Goal: Transaction & Acquisition: Purchase product/service

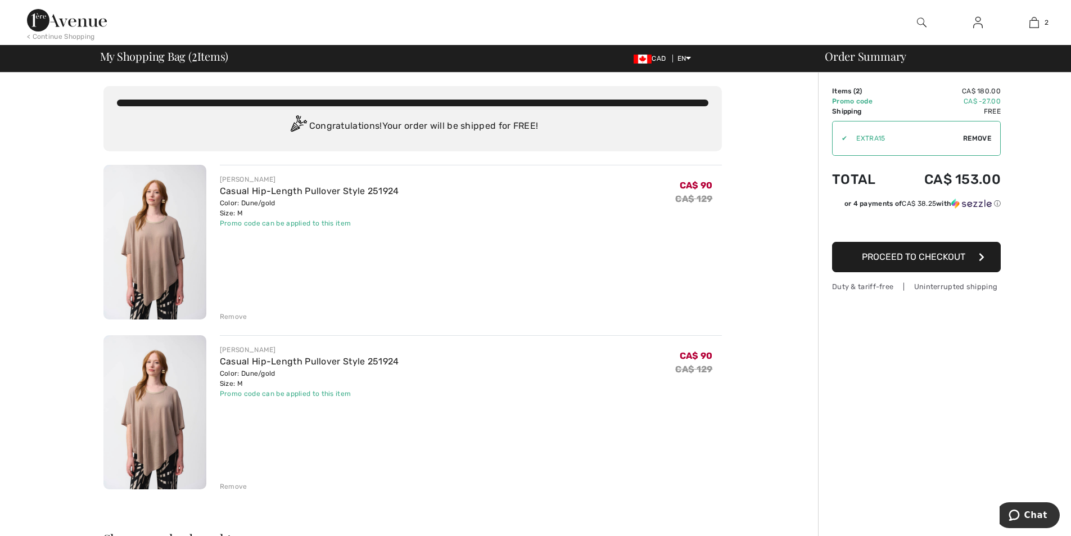
click at [232, 316] on div "Remove" at bounding box center [234, 316] width 28 height 10
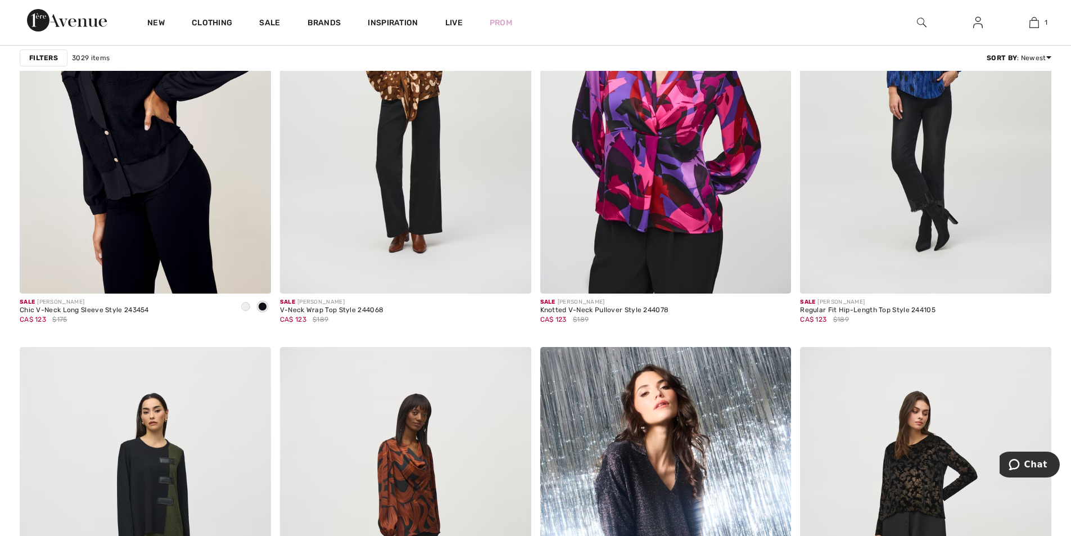
scroll to position [1248, 0]
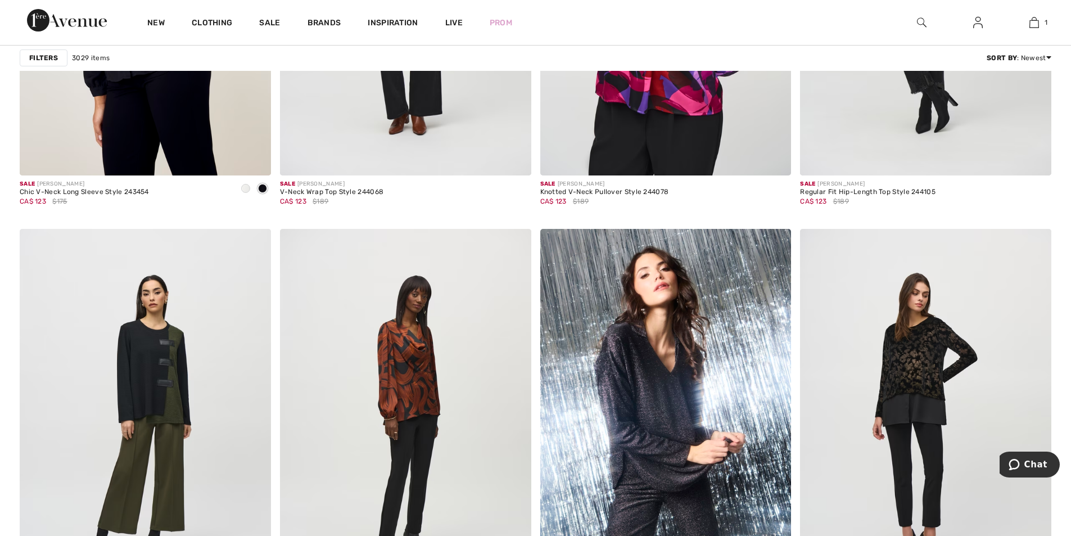
click at [87, 26] on img at bounding box center [67, 20] width 80 height 22
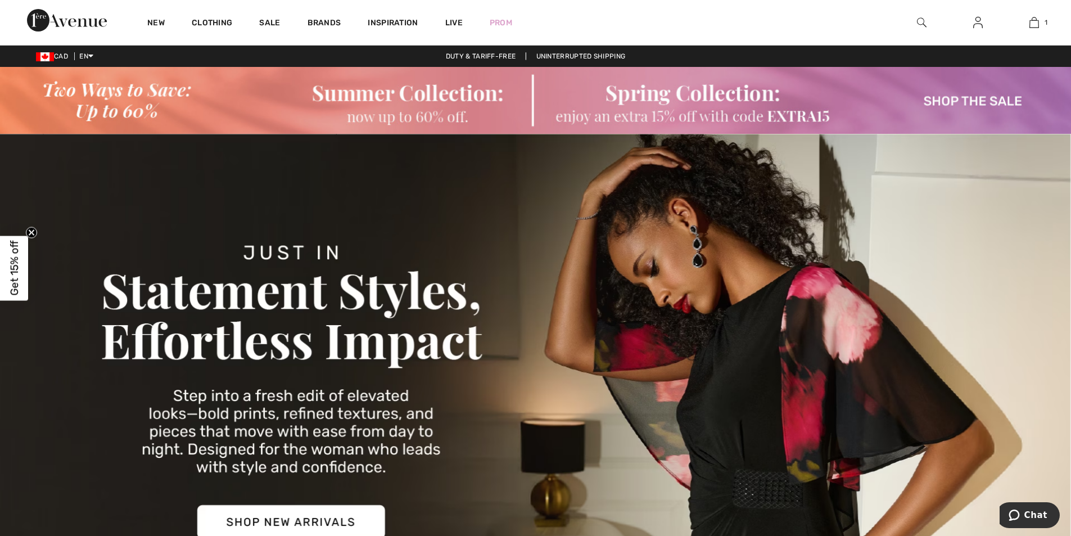
click at [3, 234] on img at bounding box center [535, 390] width 1071 height 513
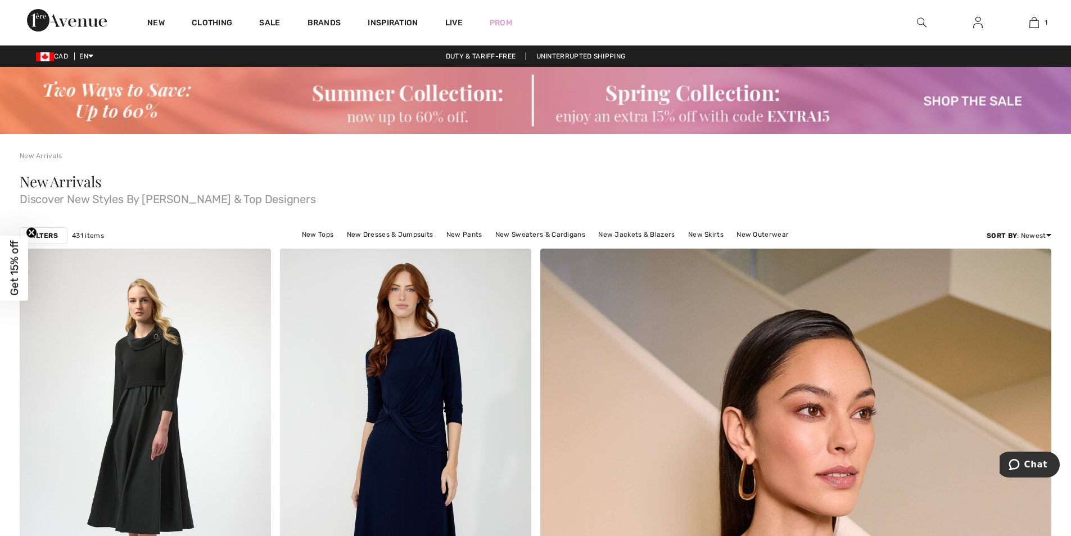
click at [47, 237] on strong "Filters" at bounding box center [43, 235] width 29 height 10
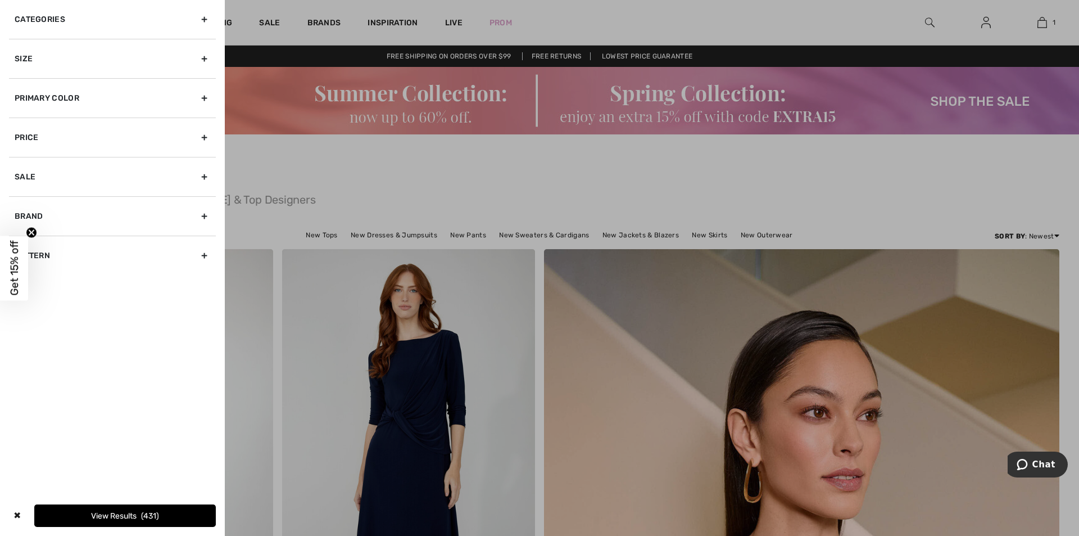
click at [205, 138] on div "Price" at bounding box center [112, 136] width 207 height 39
click at [37, 231] on circle "Close teaser" at bounding box center [31, 232] width 11 height 11
click at [200, 202] on div "Sale" at bounding box center [112, 204] width 207 height 39
click at [18, 203] on input "Show only sale items" at bounding box center [19, 201] width 8 height 8
checkbox input "true"
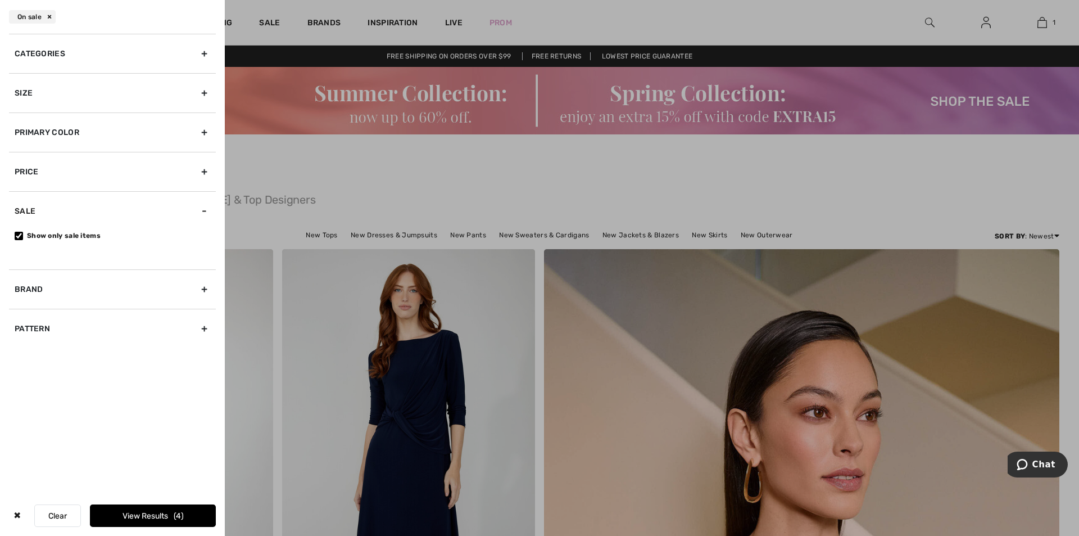
click at [153, 512] on button "View Results 4" at bounding box center [153, 515] width 126 height 22
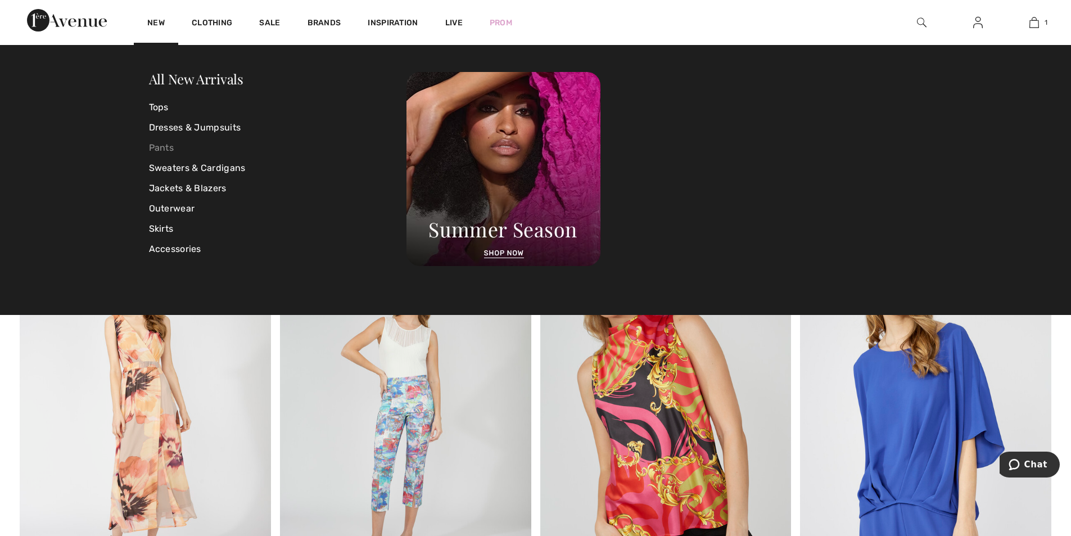
click at [157, 149] on link "Pants" at bounding box center [278, 148] width 258 height 20
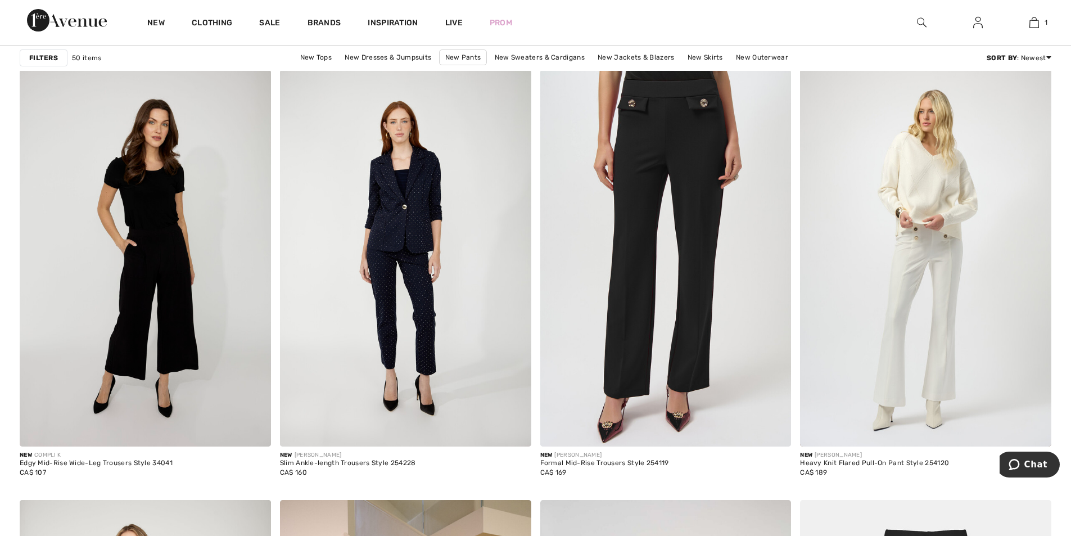
scroll to position [1055, 0]
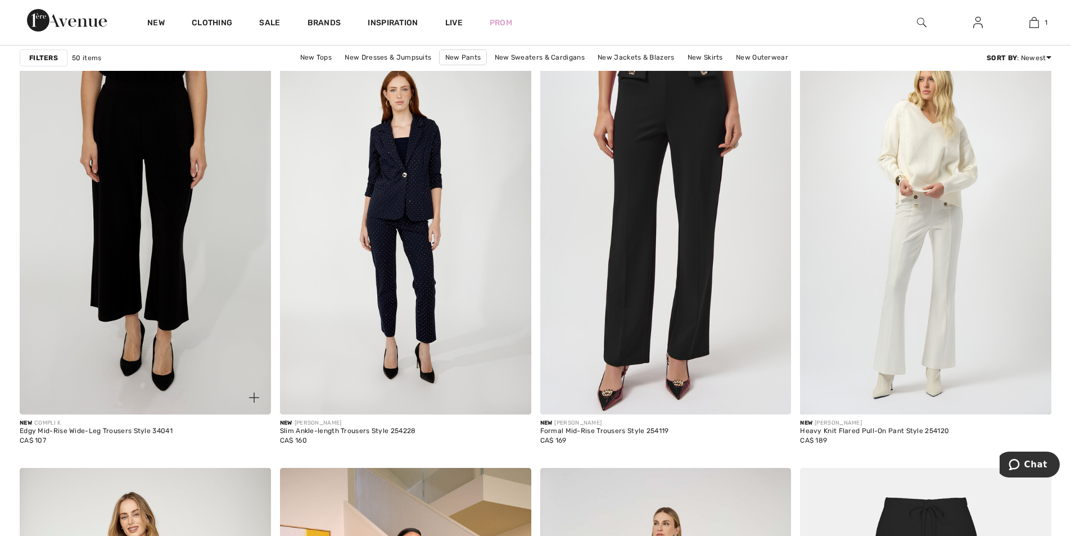
click at [159, 248] on img at bounding box center [145, 226] width 251 height 377
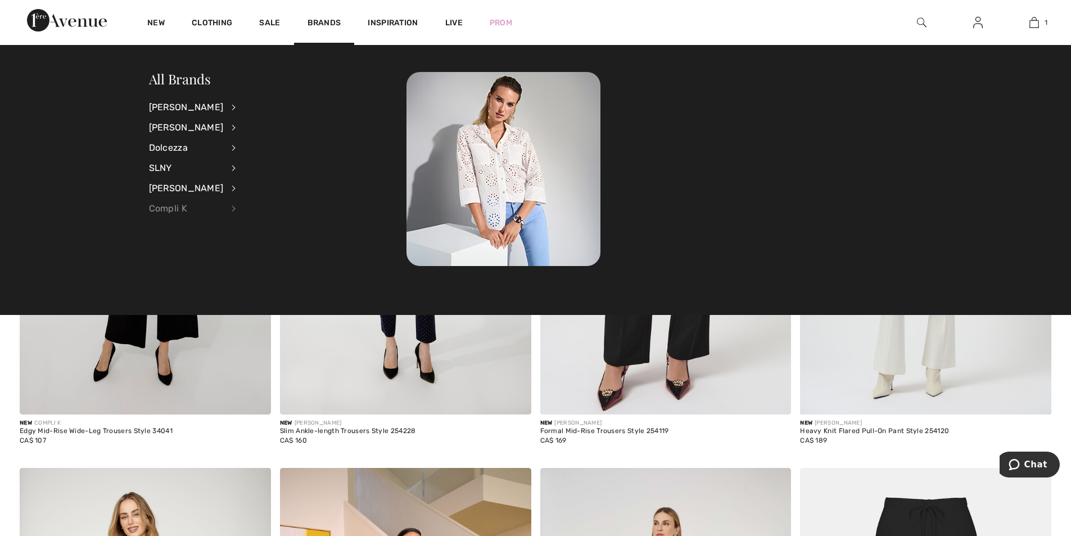
click at [182, 209] on div "Compli K" at bounding box center [186, 208] width 75 height 20
click at [250, 221] on link "Tops" at bounding box center [293, 218] width 87 height 19
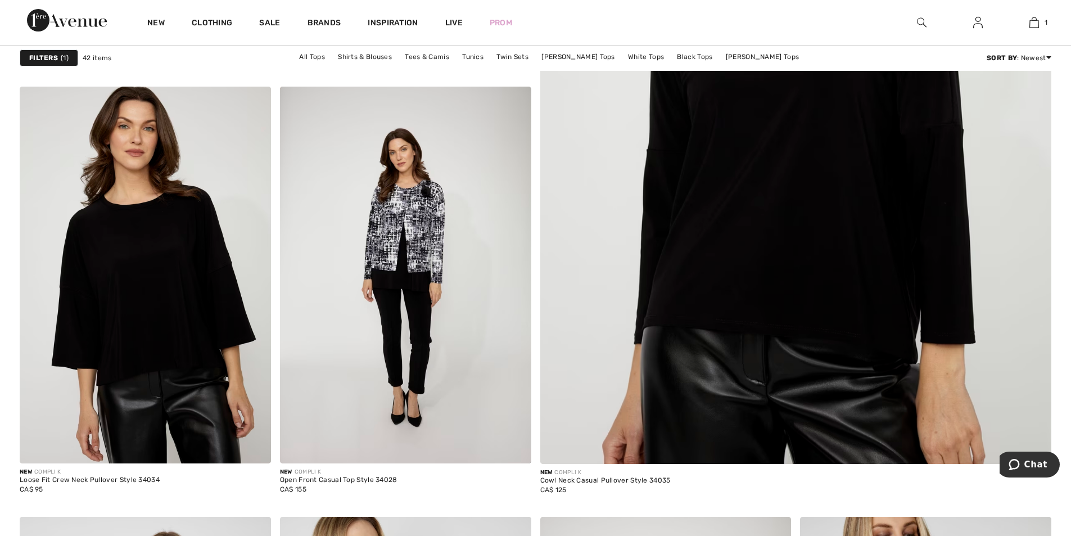
scroll to position [604, 0]
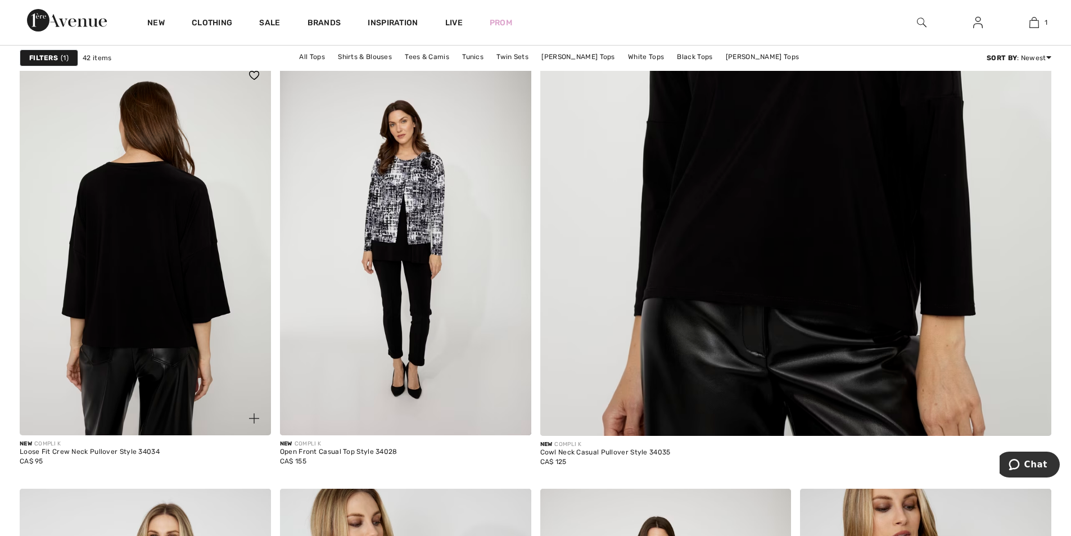
click at [180, 244] on img at bounding box center [145, 246] width 251 height 377
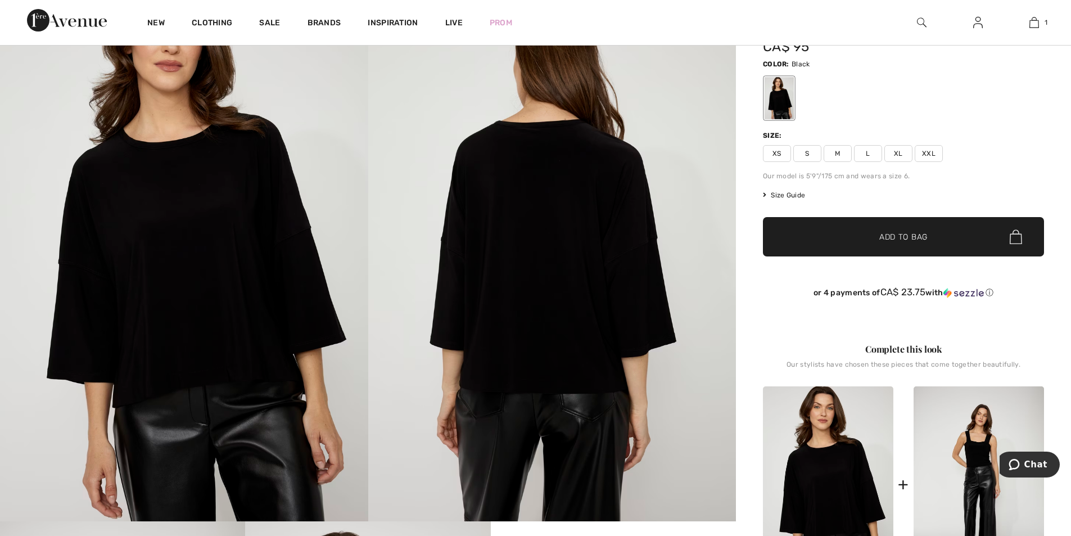
scroll to position [124, 0]
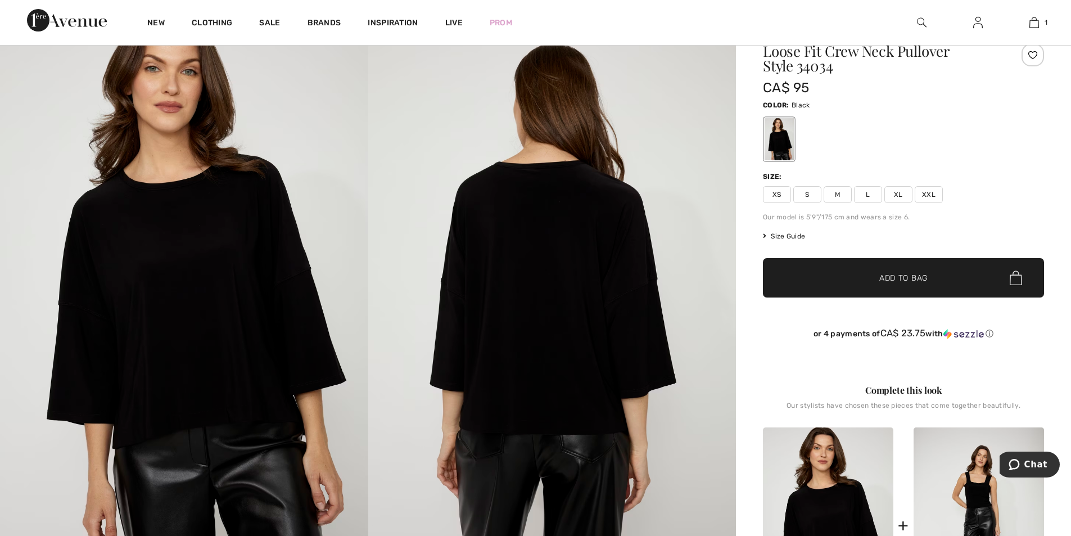
click at [871, 192] on span "L" at bounding box center [868, 194] width 28 height 17
click at [878, 274] on span "✔ Added to Bag" at bounding box center [886, 278] width 69 height 12
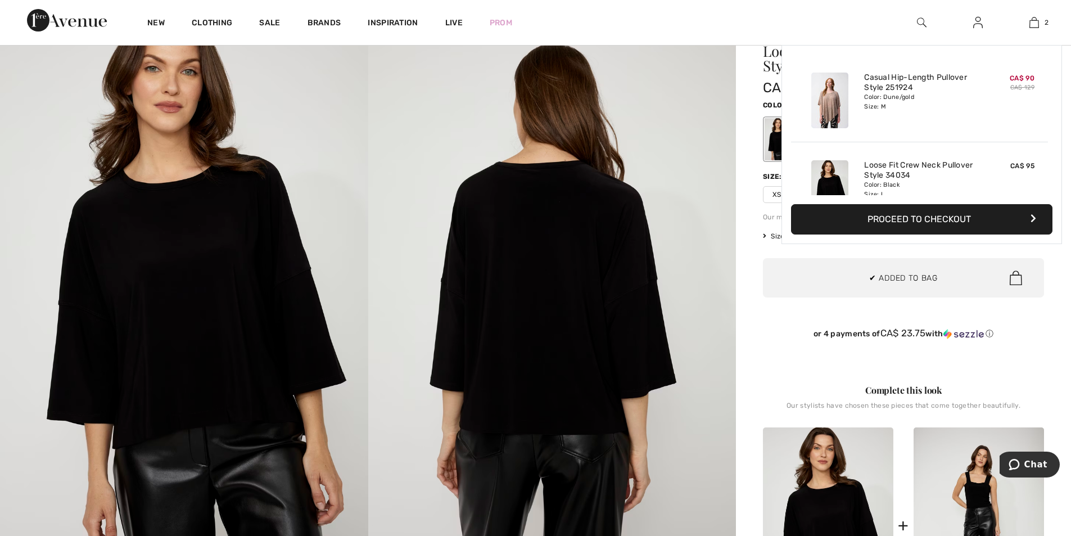
scroll to position [35, 0]
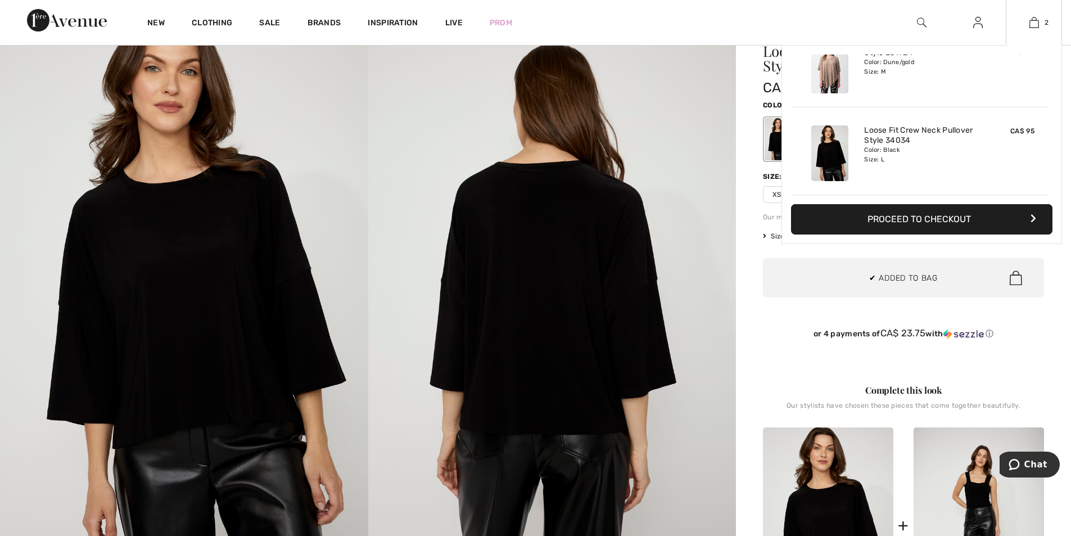
click at [887, 221] on button "Proceed to Checkout" at bounding box center [921, 219] width 261 height 30
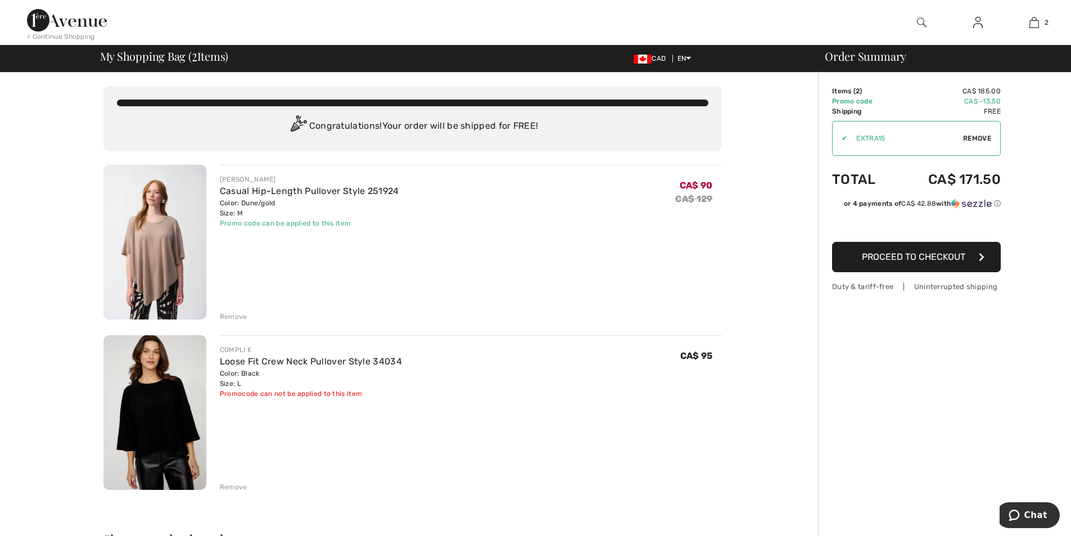
click at [226, 486] on div "Remove" at bounding box center [234, 487] width 28 height 10
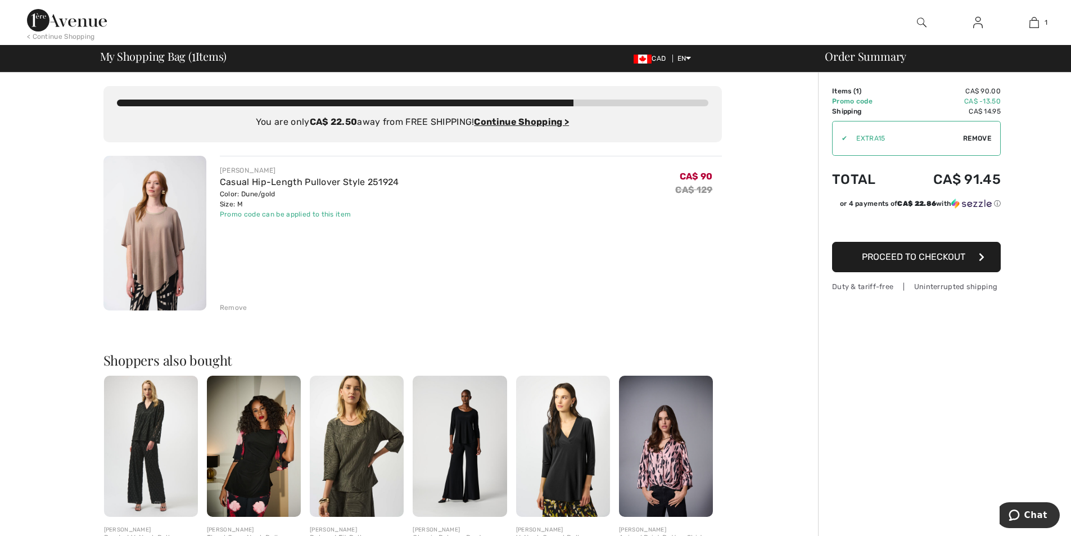
click at [237, 310] on div "Remove" at bounding box center [234, 307] width 28 height 10
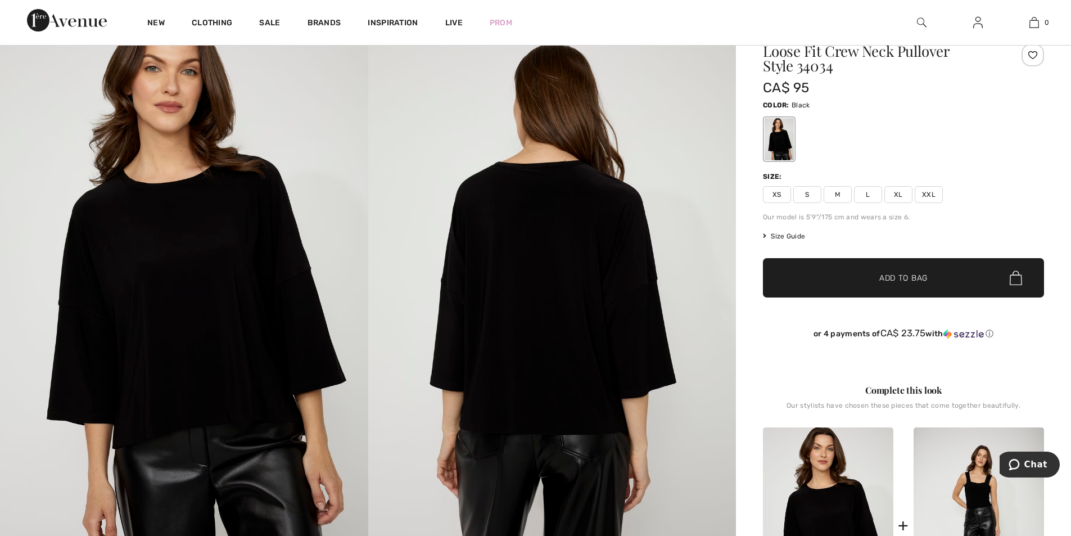
click at [547, 282] on img at bounding box center [552, 286] width 368 height 552
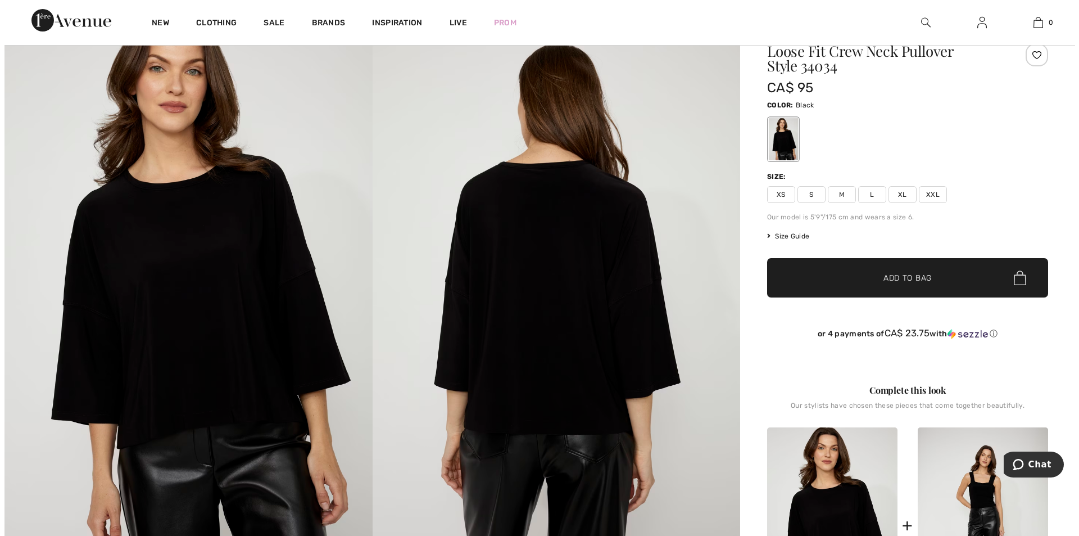
scroll to position [124, 0]
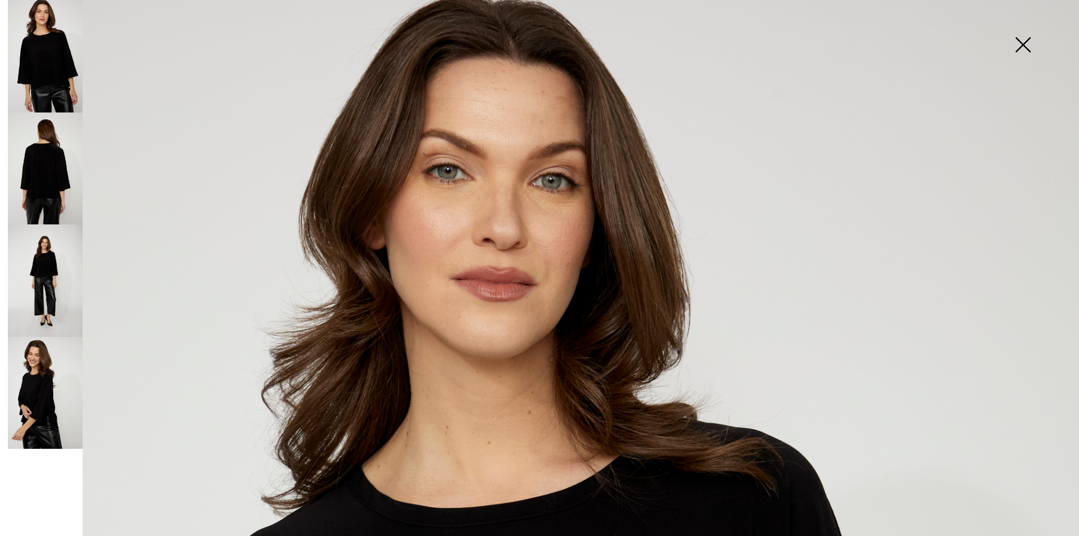
click at [38, 398] on img at bounding box center [45, 393] width 75 height 112
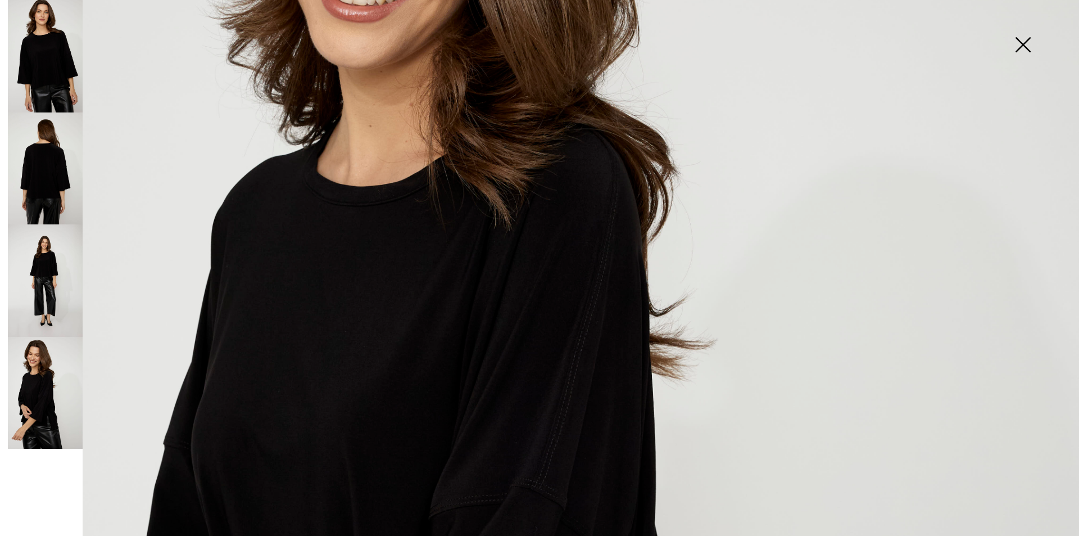
scroll to position [347, 0]
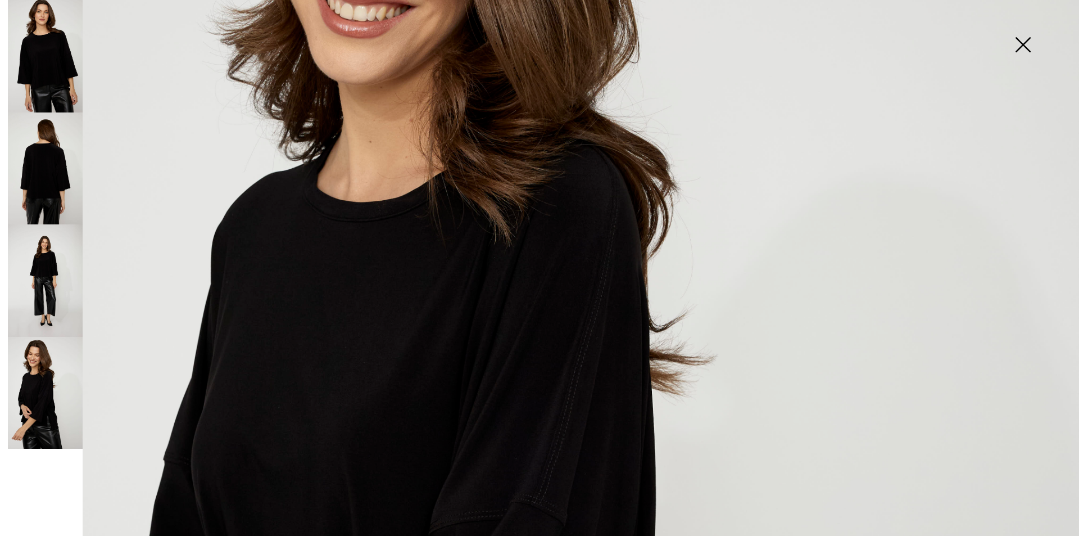
click at [1024, 48] on img at bounding box center [1023, 46] width 56 height 58
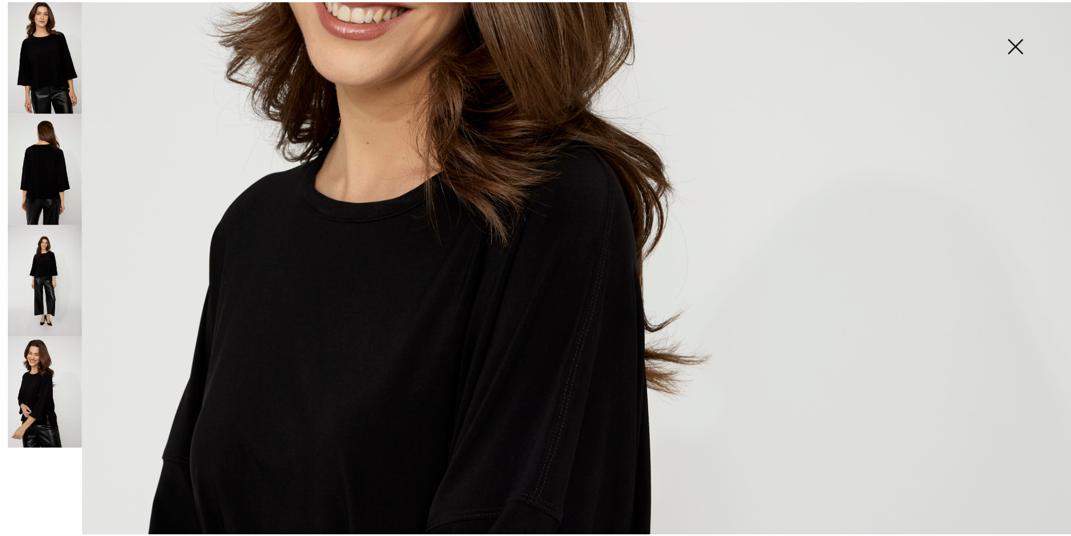
scroll to position [124, 0]
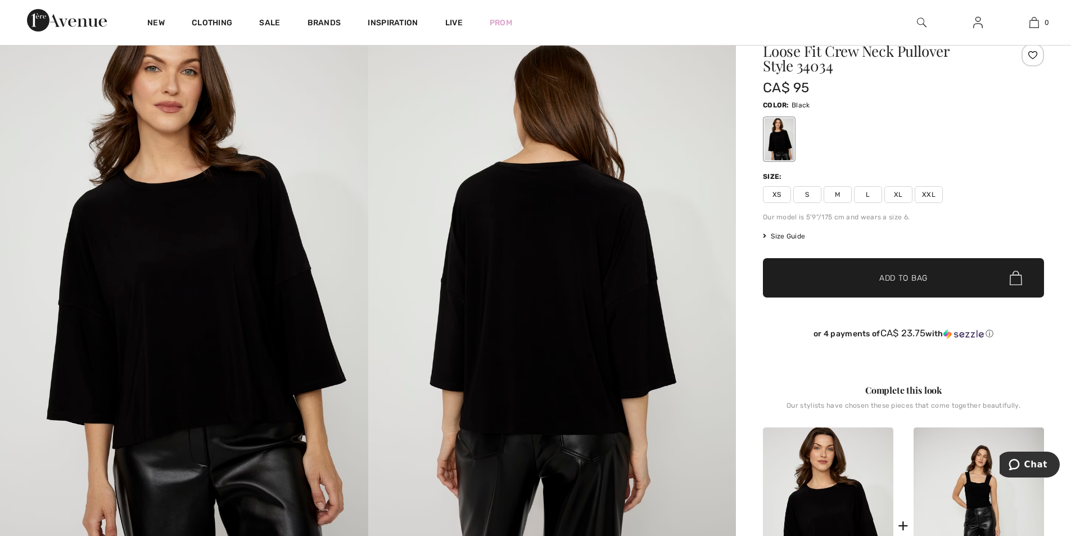
click at [868, 192] on span "L" at bounding box center [868, 194] width 28 height 17
click at [883, 278] on span "Add to Bag" at bounding box center [903, 278] width 48 height 12
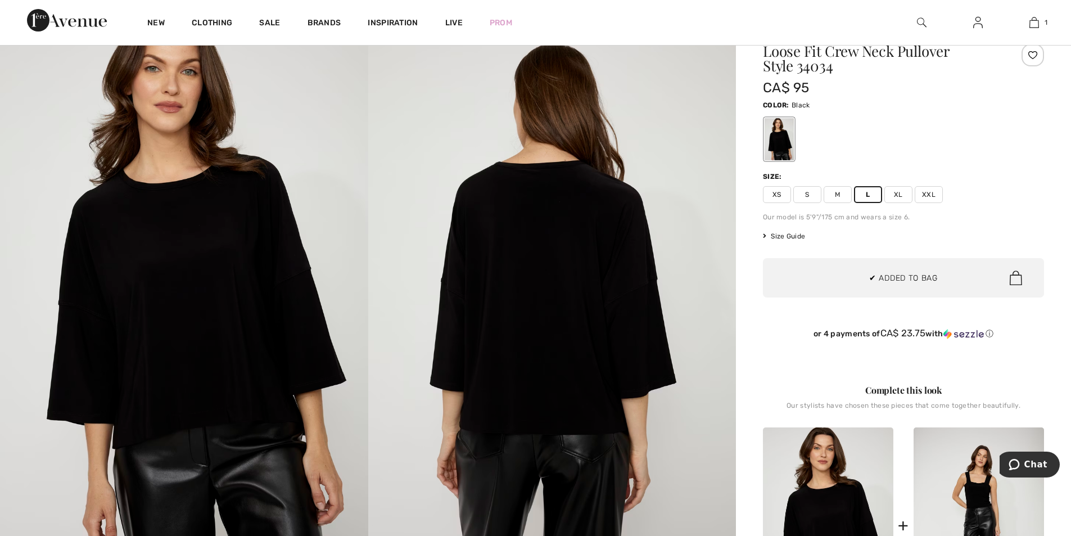
scroll to position [0, 0]
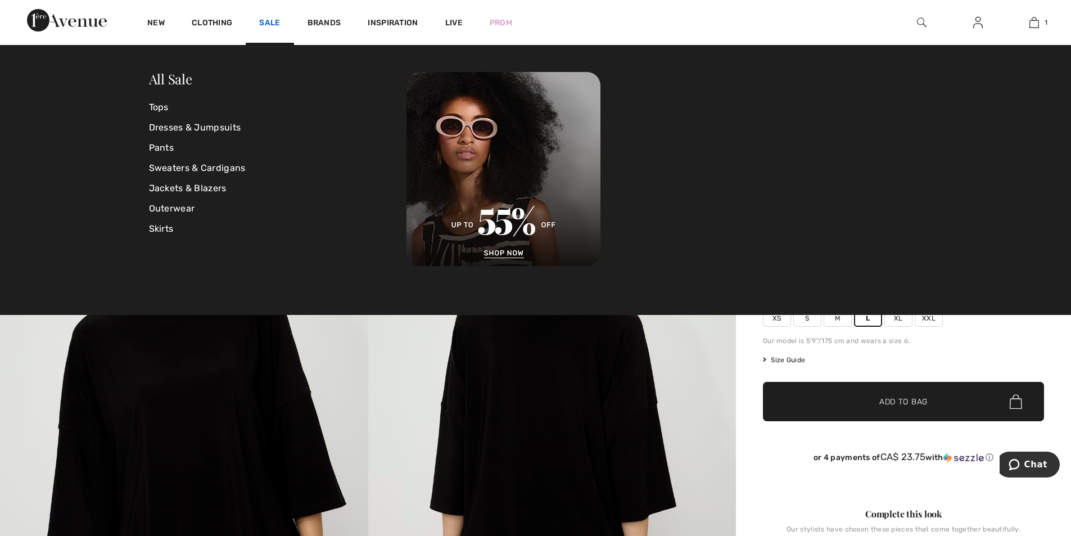
click at [277, 21] on link "Sale" at bounding box center [269, 24] width 21 height 12
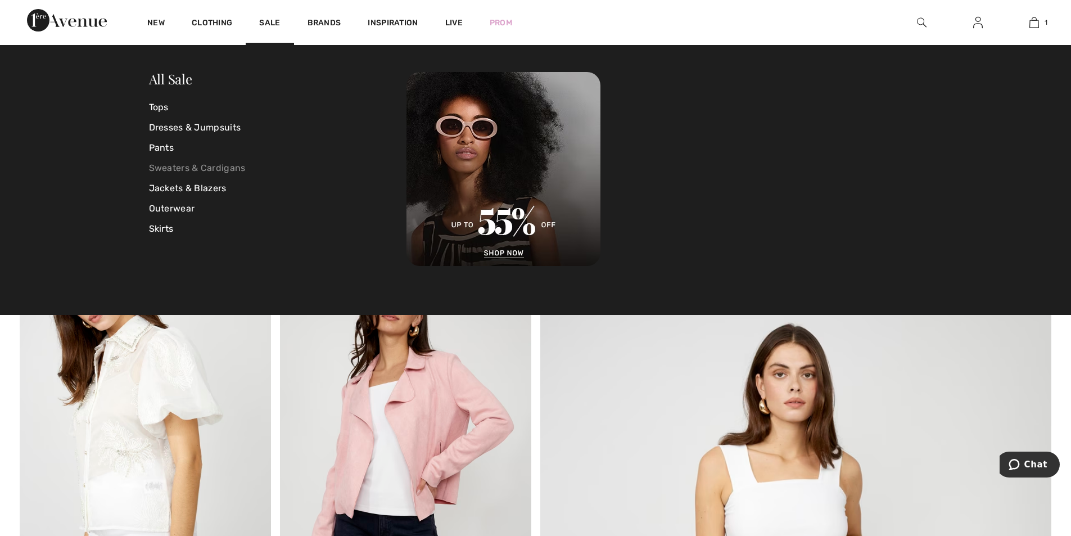
click at [210, 173] on link "Sweaters & Cardigans" at bounding box center [278, 168] width 258 height 20
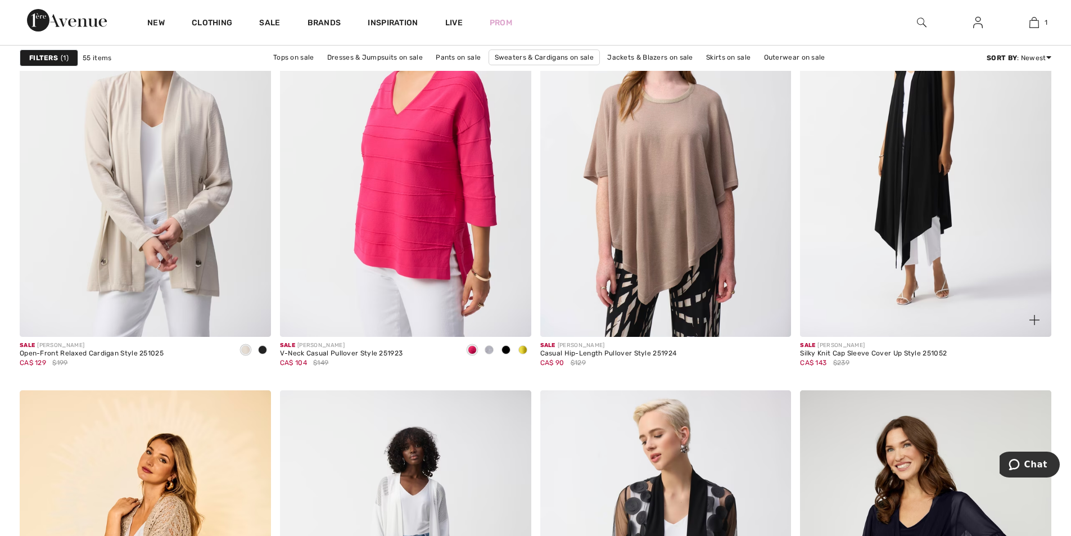
scroll to position [2178, 0]
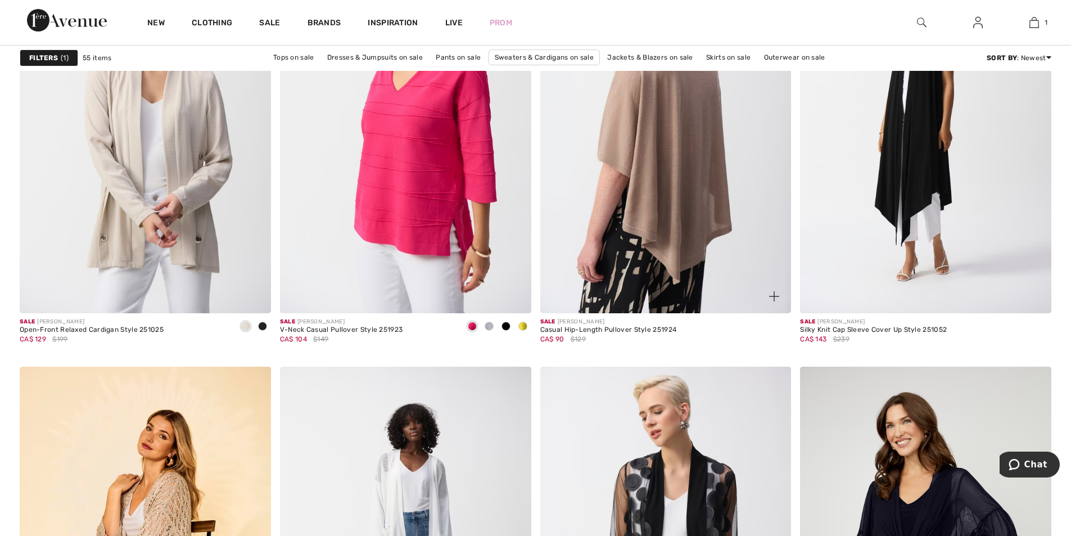
click at [674, 168] on img at bounding box center [665, 124] width 251 height 377
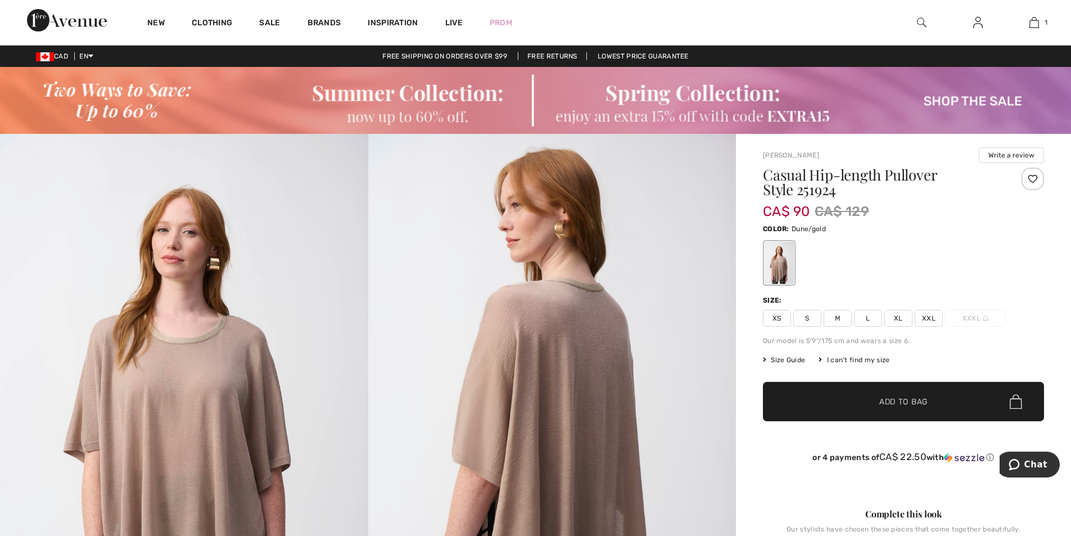
click at [838, 320] on span "M" at bounding box center [837, 318] width 28 height 17
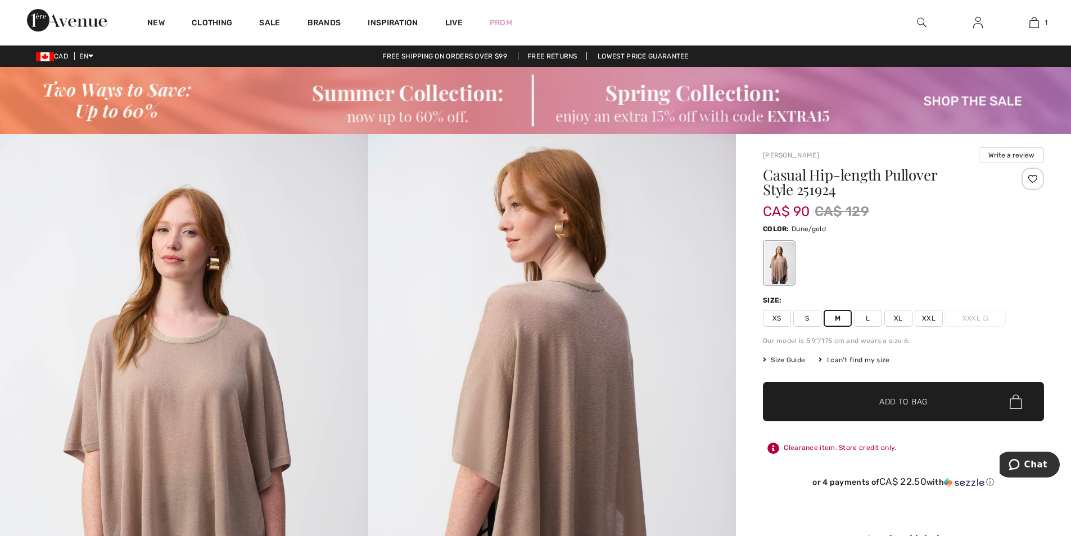
click at [866, 408] on span "✔ Added to Bag Add to Bag" at bounding box center [903, 401] width 281 height 39
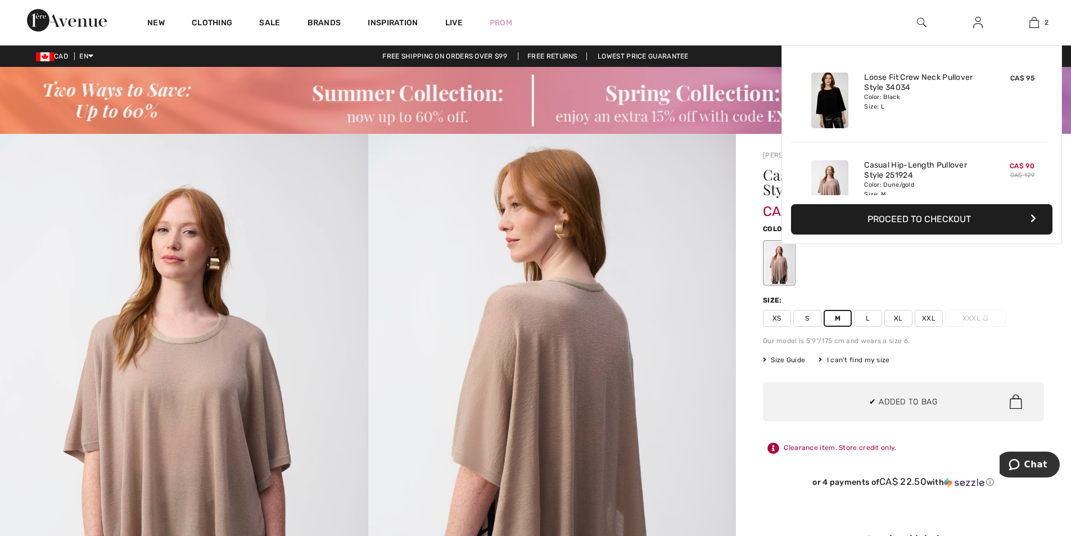
scroll to position [35, 0]
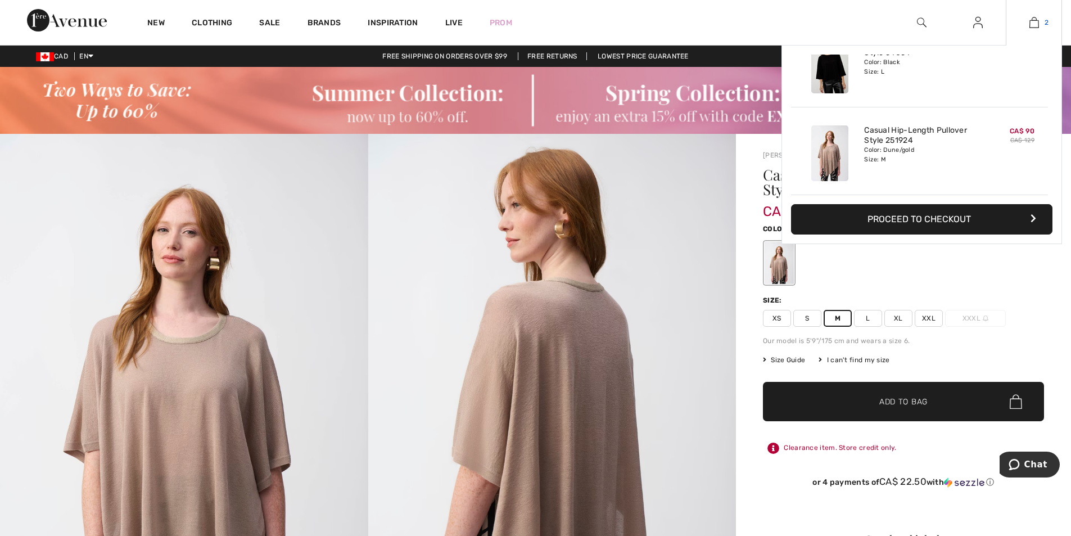
click at [1041, 22] on link "2" at bounding box center [1033, 22] width 55 height 13
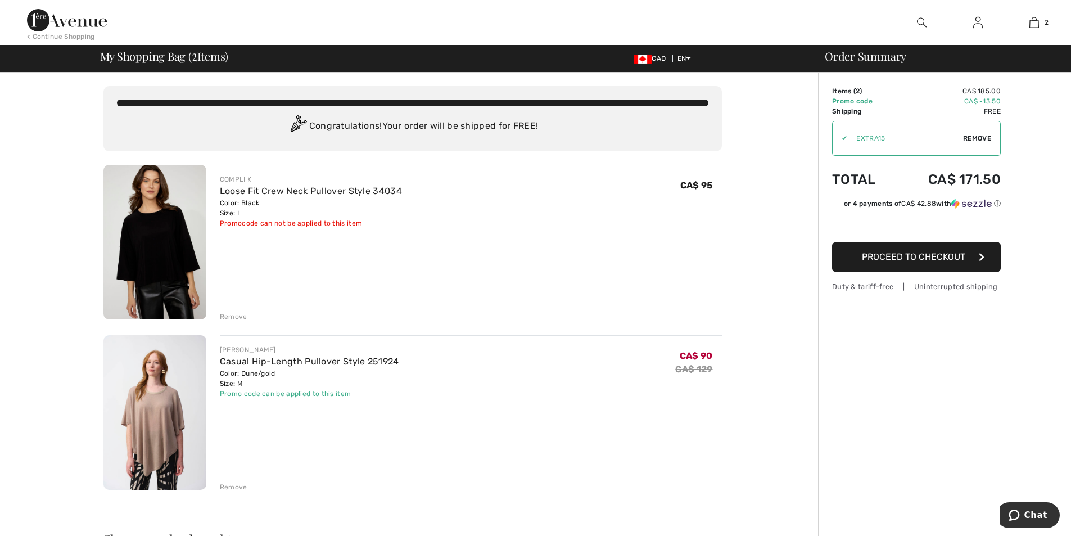
click at [230, 487] on div "Remove" at bounding box center [234, 487] width 28 height 10
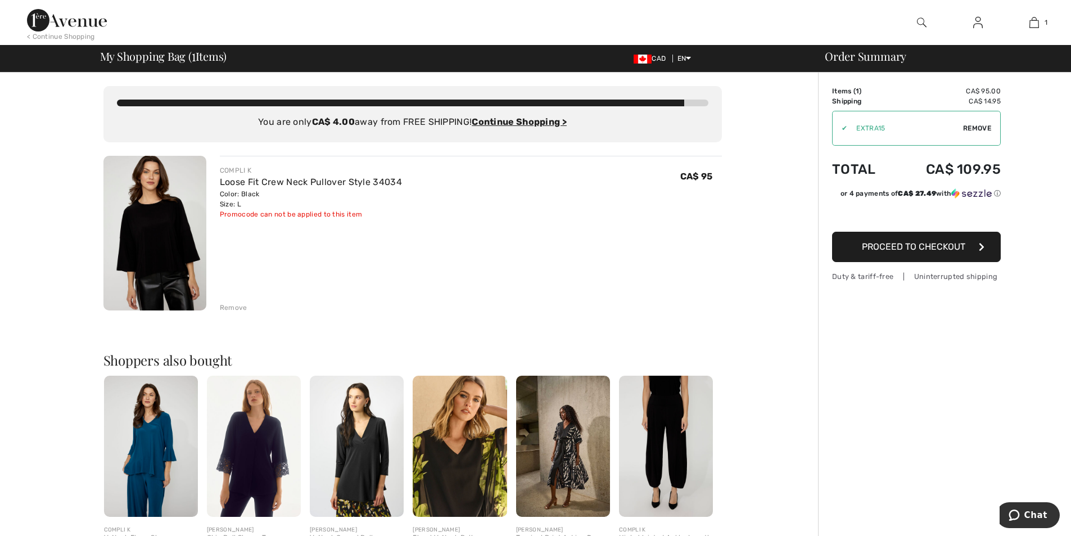
click at [233, 309] on div "Remove" at bounding box center [234, 307] width 28 height 10
